Goal: Browse casually

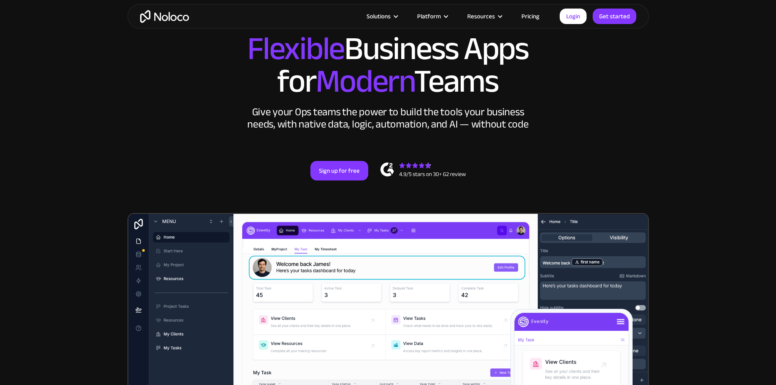
scroll to position [41, 0]
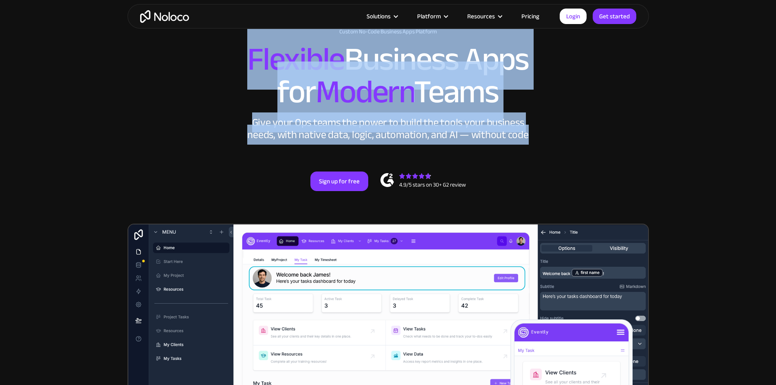
drag, startPoint x: 515, startPoint y: 154, endPoint x: 230, endPoint y: 83, distance: 293.3
click at [230, 83] on div "New: Connect Noloco to Stripe Custom No-Code Business Apps Platform Flexible Bu…" at bounding box center [387, 117] width 521 height 195
click at [230, 83] on h2 "Flexible Business Apps for Modern Teams" at bounding box center [388, 75] width 505 height 65
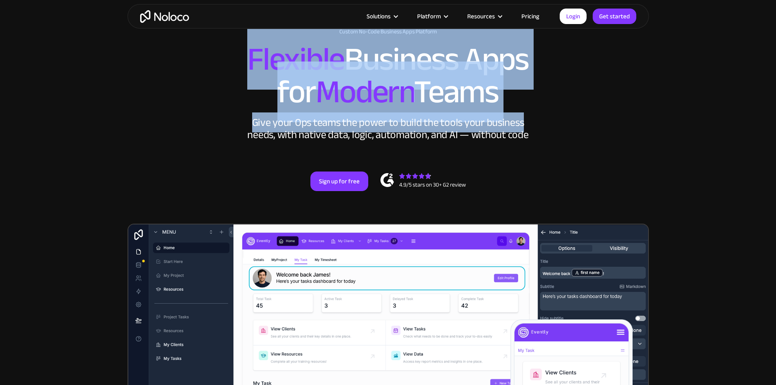
drag, startPoint x: 276, startPoint y: 82, endPoint x: 555, endPoint y: 147, distance: 286.8
click at [555, 147] on div "New: Connect Noloco to Stripe Custom No-Code Business Apps Platform Flexible Bu…" at bounding box center [387, 117] width 521 height 195
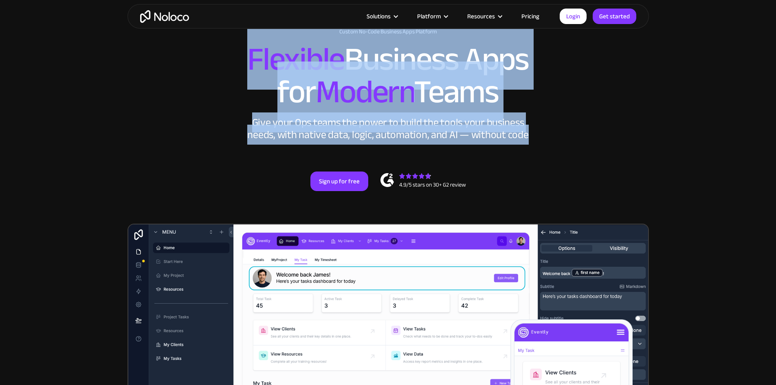
drag, startPoint x: 532, startPoint y: 153, endPoint x: 168, endPoint y: 92, distance: 369.0
click at [168, 92] on div "New: Connect Noloco to Stripe Custom No-Code Business Apps Platform Flexible Bu…" at bounding box center [387, 117] width 521 height 195
drag, startPoint x: 184, startPoint y: 91, endPoint x: 221, endPoint y: 65, distance: 45.6
click at [184, 90] on h2 "Flexible Business Apps for Modern Teams" at bounding box center [388, 75] width 505 height 65
click at [375, 120] on span "Modern" at bounding box center [365, 91] width 98 height 61
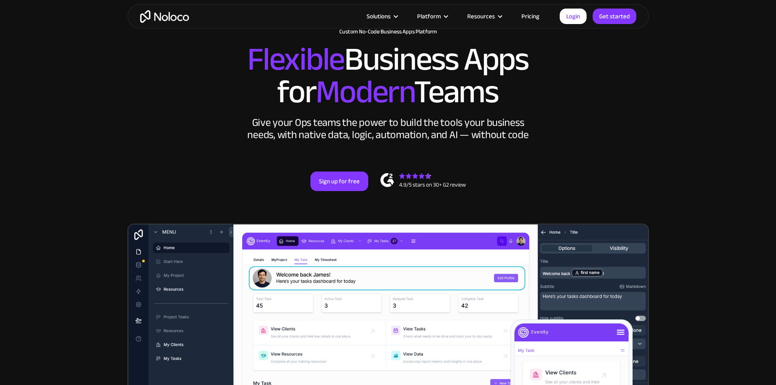
click at [372, 116] on span "Modern" at bounding box center [365, 91] width 98 height 61
drag, startPoint x: 264, startPoint y: 72, endPoint x: 530, endPoint y: 93, distance: 266.7
click at [530, 93] on h2 "Flexible Business Apps for Modern Teams" at bounding box center [388, 75] width 505 height 65
click at [268, 90] on span "Flexible" at bounding box center [295, 59] width 97 height 61
drag, startPoint x: 311, startPoint y: 112, endPoint x: 526, endPoint y: 115, distance: 215.0
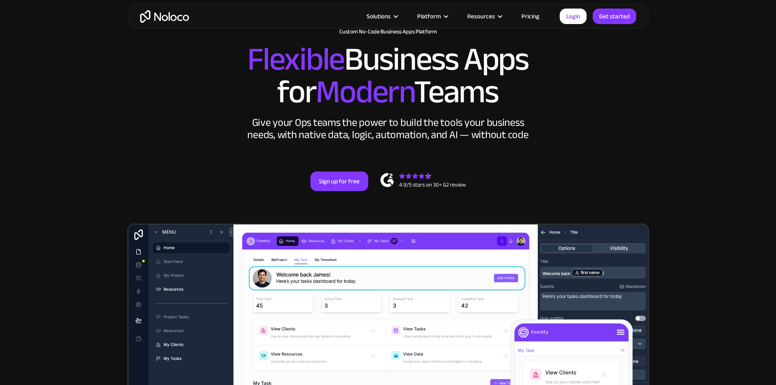
click at [526, 108] on h2 "Flexible Business Apps for Modern Teams" at bounding box center [388, 75] width 505 height 65
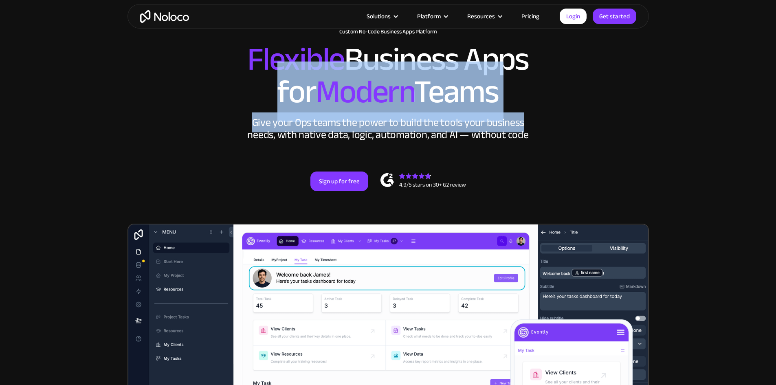
drag, startPoint x: 517, startPoint y: 142, endPoint x: 187, endPoint y: 122, distance: 330.4
click at [187, 122] on div "New: Connect Noloco to Stripe Custom No-Code Business Apps Platform Flexible Bu…" at bounding box center [387, 117] width 521 height 195
click at [191, 108] on h2 "Flexible Business Apps for Modern Teams" at bounding box center [388, 75] width 505 height 65
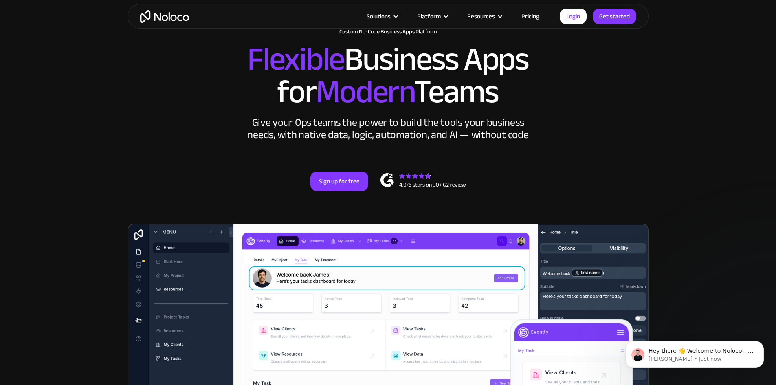
scroll to position [0, 0]
